Goal: Task Accomplishment & Management: Manage account settings

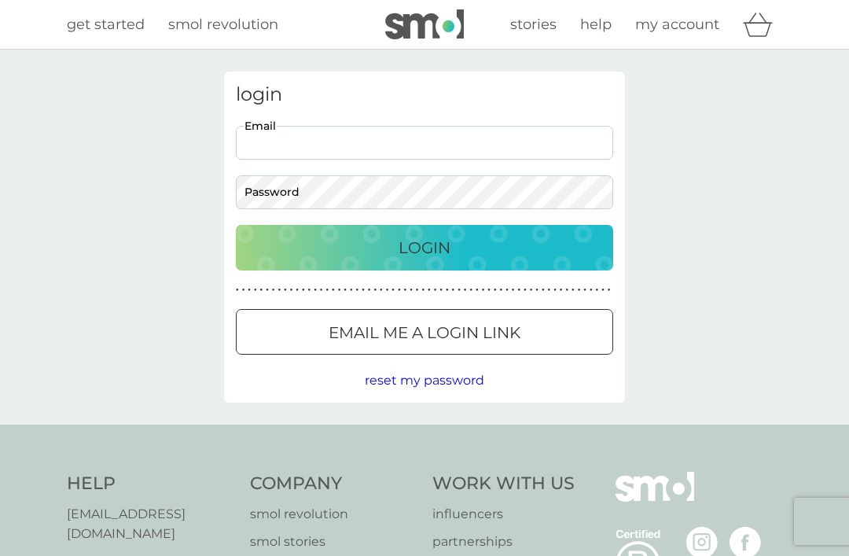
type input "[EMAIL_ADDRESS][DOMAIN_NAME]"
click at [424, 247] on button "Login" at bounding box center [424, 248] width 377 height 46
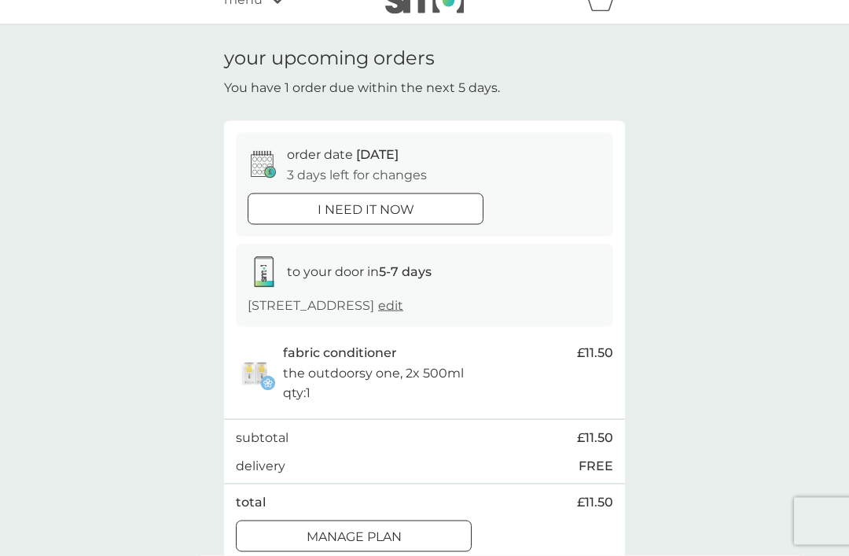
scroll to position [25, 0]
click at [373, 527] on div at bounding box center [353, 535] width 57 height 17
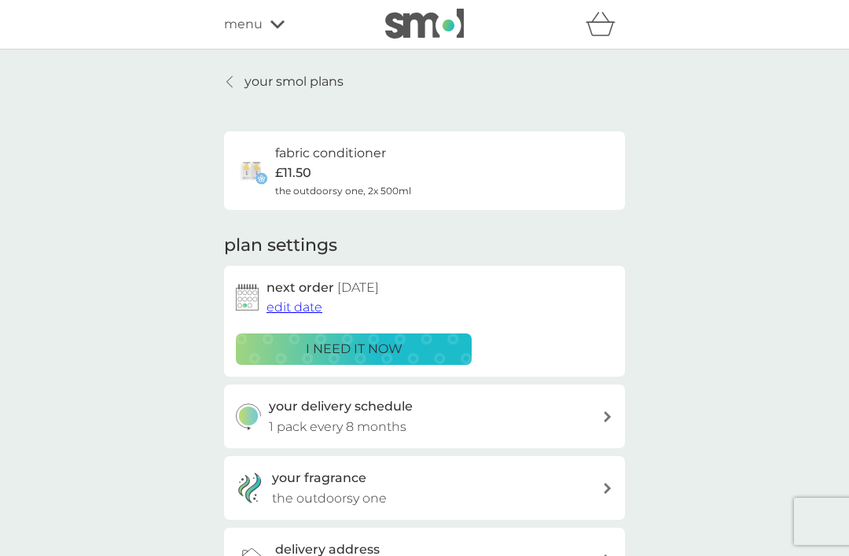
click at [299, 303] on span "edit date" at bounding box center [294, 306] width 56 height 15
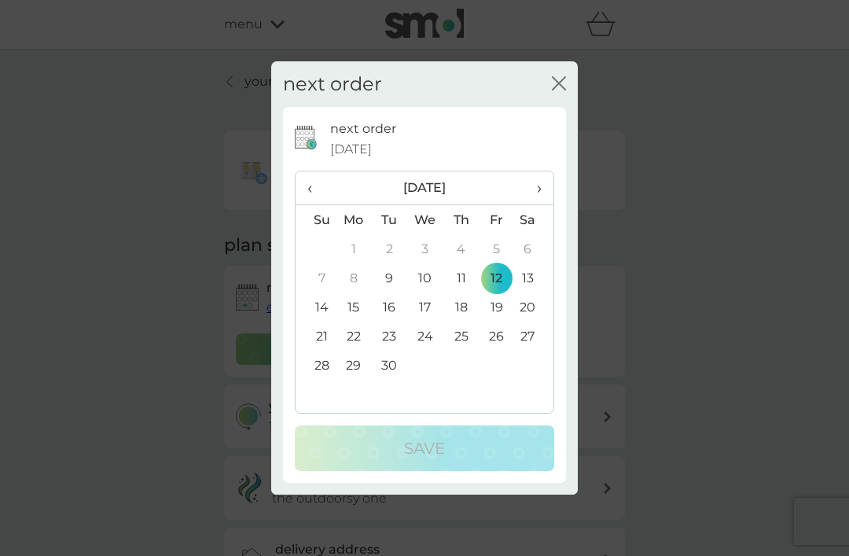
click at [533, 205] on th "›" at bounding box center [533, 188] width 39 height 34
click at [535, 205] on th "›" at bounding box center [533, 188] width 39 height 34
click at [389, 380] on td "25" at bounding box center [389, 365] width 35 height 29
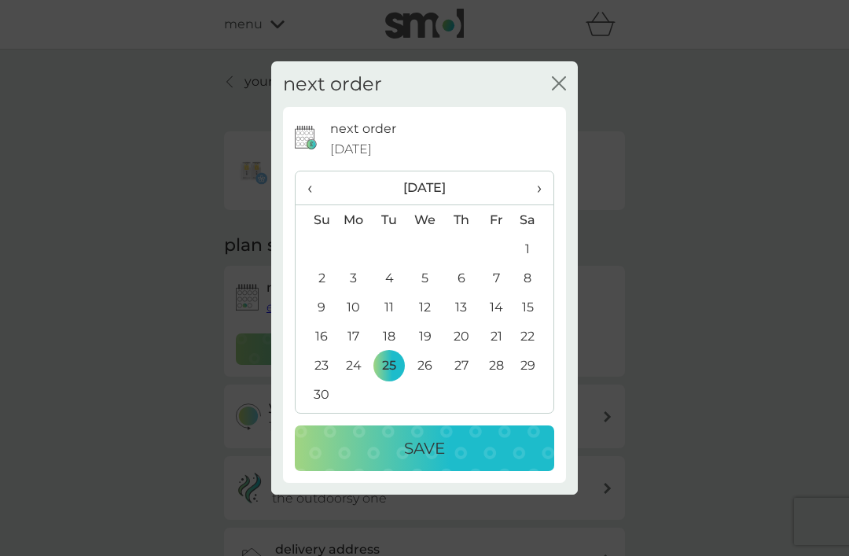
click at [432, 471] on button "Save" at bounding box center [424, 448] width 259 height 46
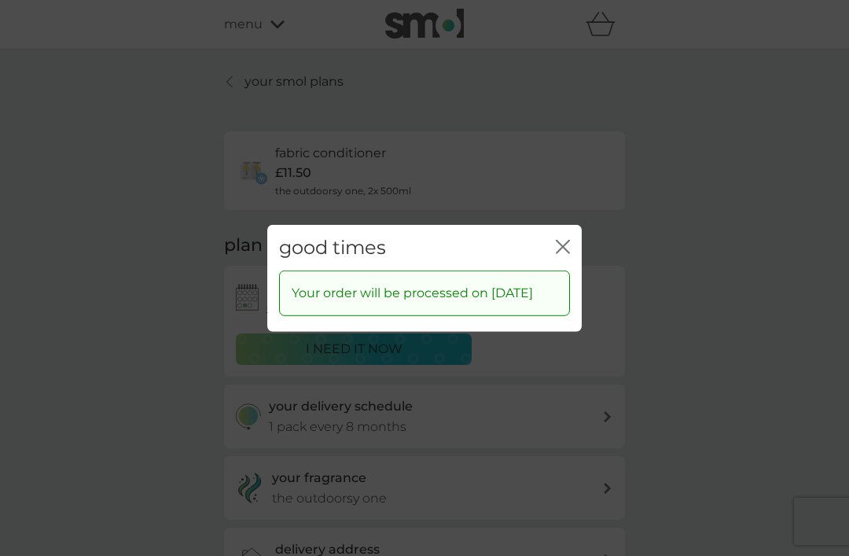
click at [568, 286] on div "Your order will be processed on [DATE]" at bounding box center [424, 293] width 291 height 46
click at [564, 289] on div "Your order will be processed on [DATE]" at bounding box center [424, 293] width 291 height 46
